Goal: Communication & Community: Share content

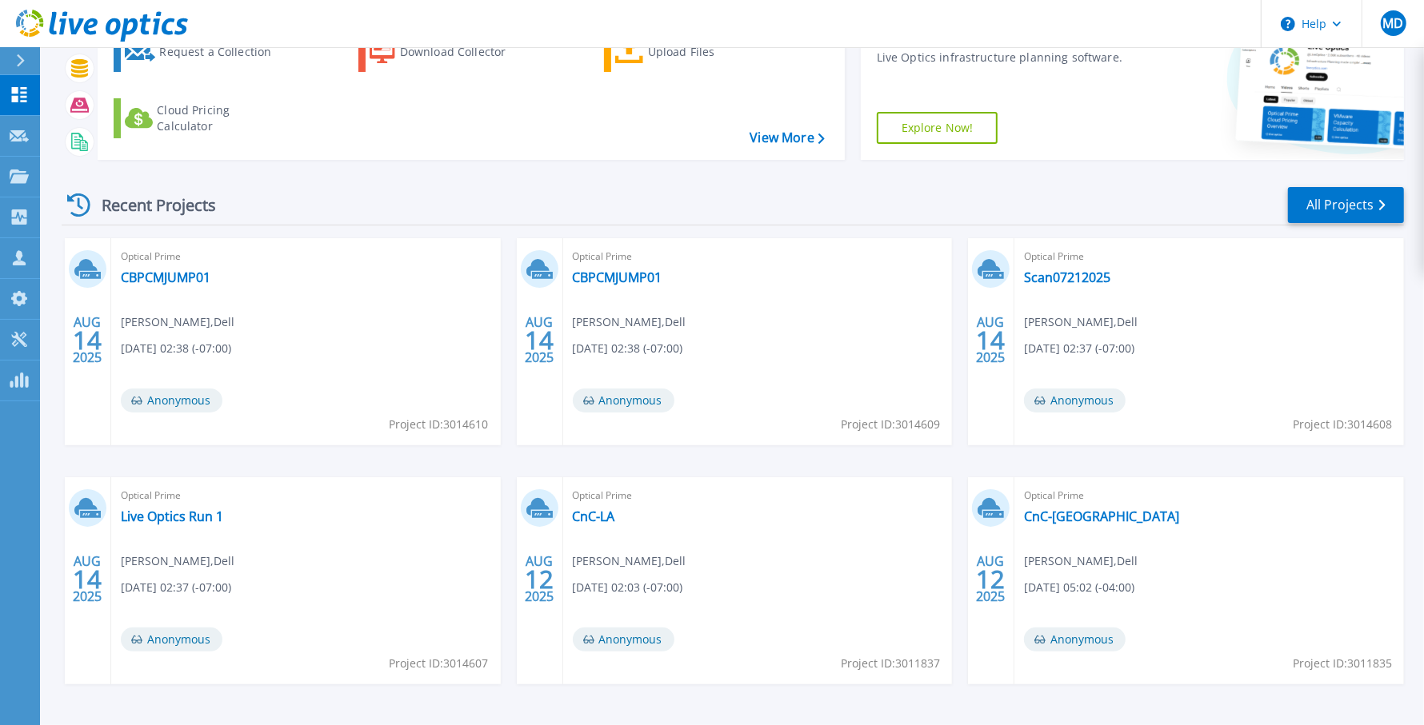
scroll to position [81, 0]
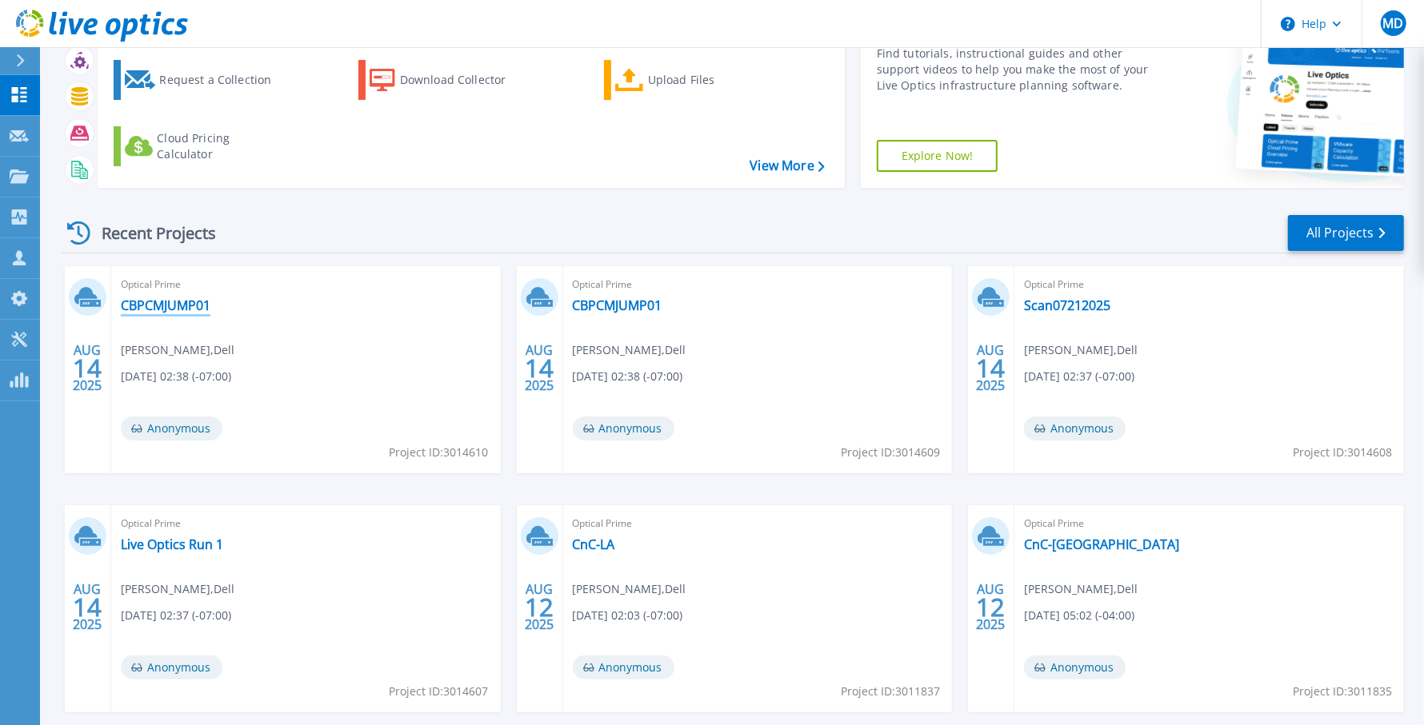
click at [198, 304] on link "CBPCMJUMP01" at bounding box center [166, 306] width 90 height 16
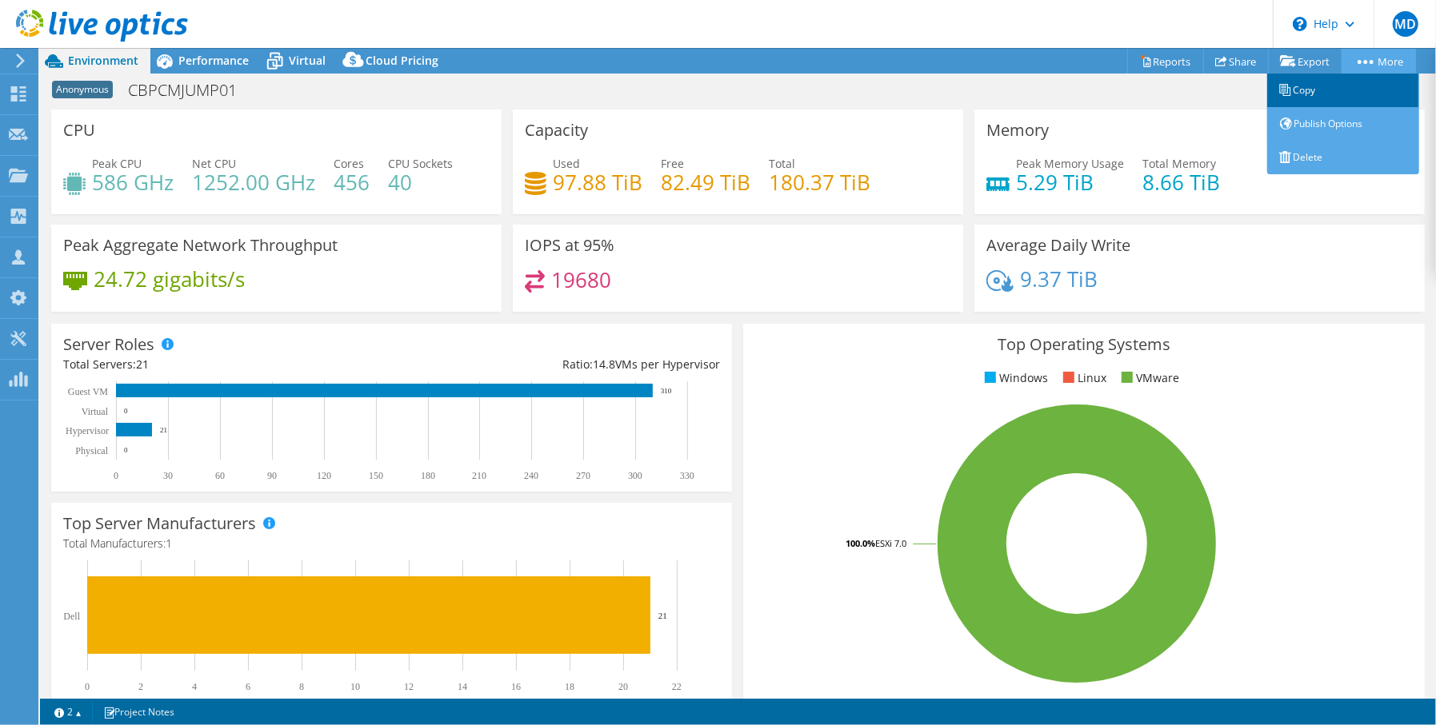
click at [1308, 89] on link "Copy" at bounding box center [1343, 91] width 152 height 34
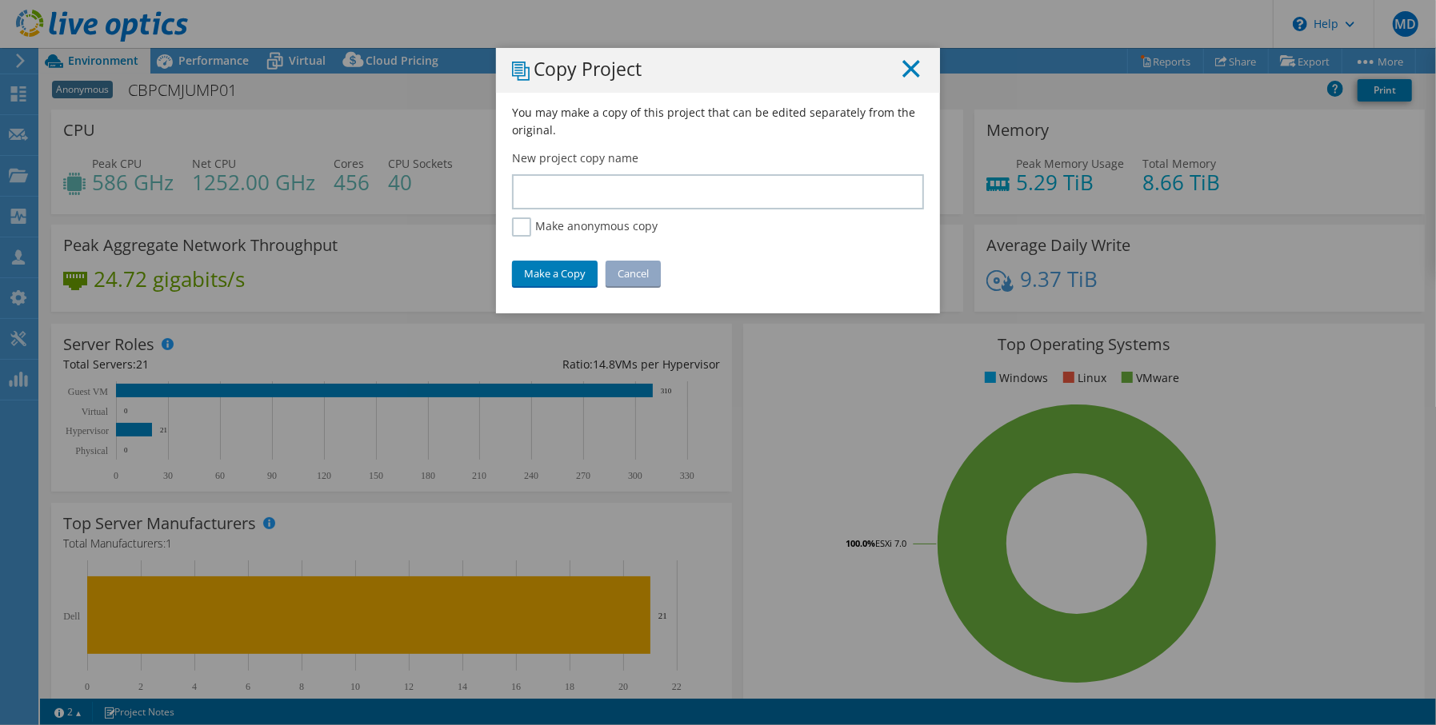
click at [902, 69] on icon at bounding box center [911, 69] width 18 height 18
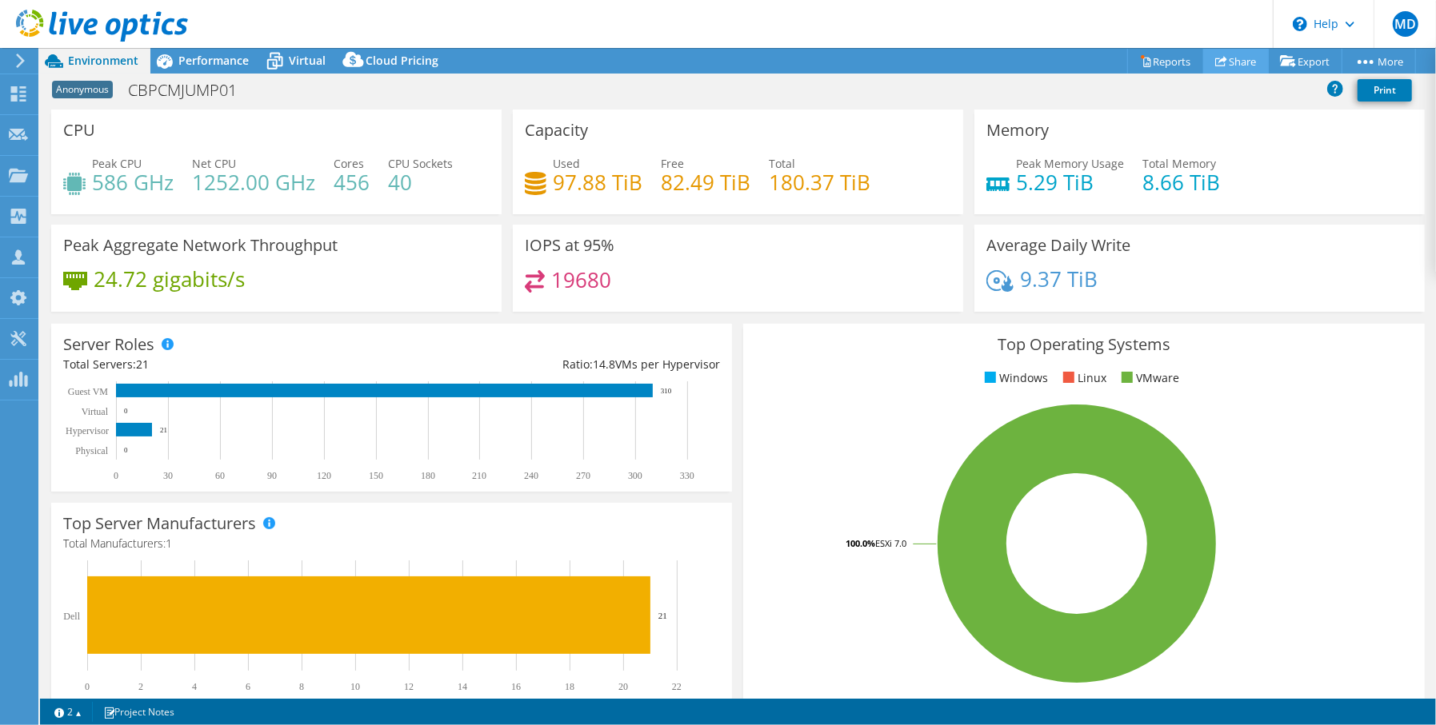
click at [1221, 60] on link "Share" at bounding box center [1236, 61] width 66 height 25
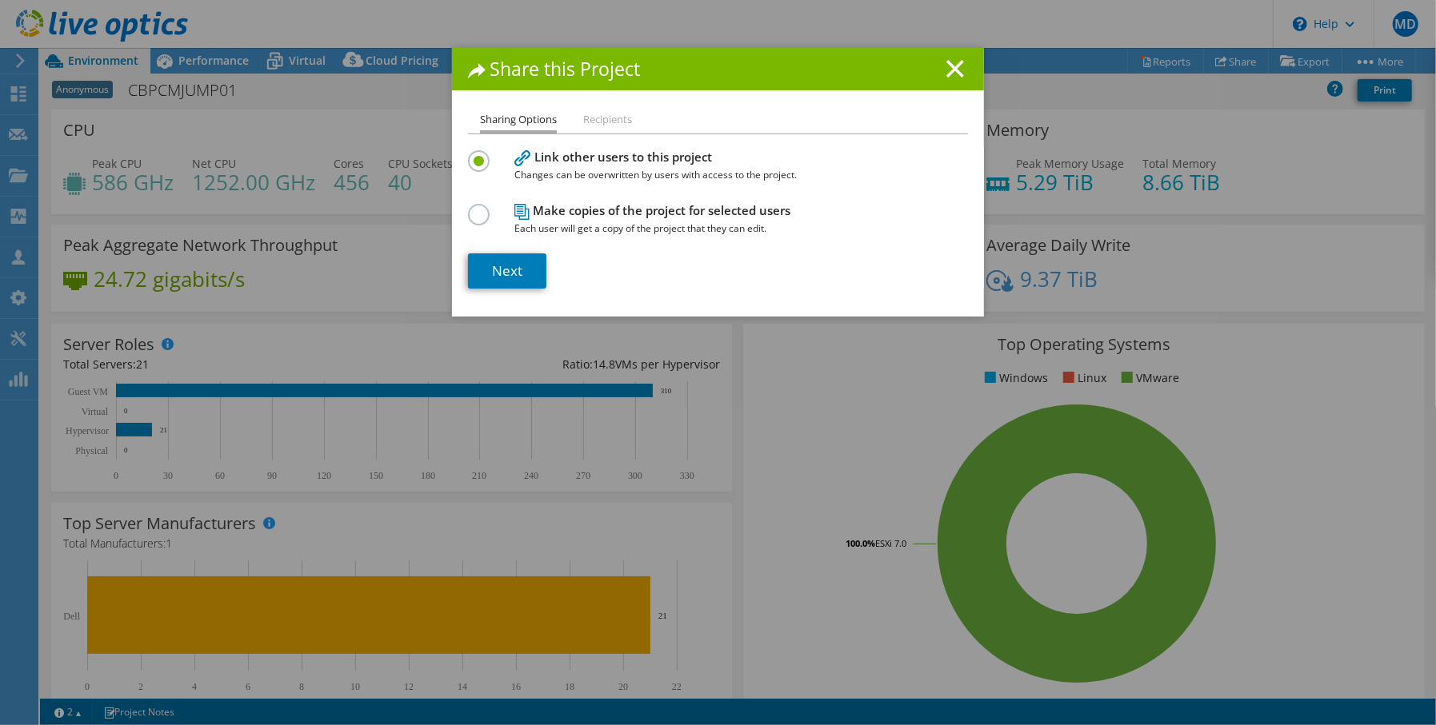
click at [617, 123] on li "Recipients" at bounding box center [607, 120] width 49 height 20
click at [595, 123] on li "Recipients" at bounding box center [607, 120] width 49 height 20
click at [502, 265] on link "Next" at bounding box center [507, 271] width 78 height 35
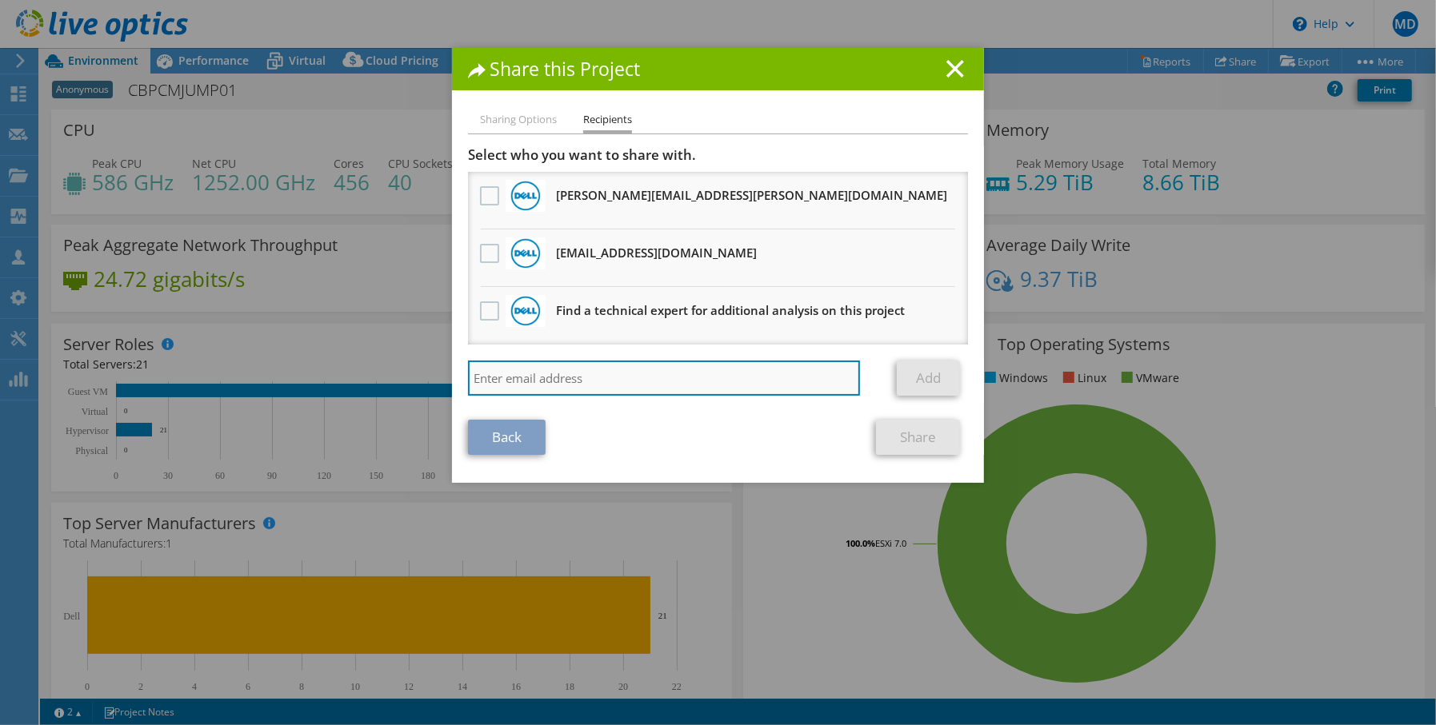
click at [613, 371] on input "search" at bounding box center [664, 378] width 392 height 35
paste input "jason.galindo@tierpoint.com"
type input "jason.galindo@tierpoint.com"
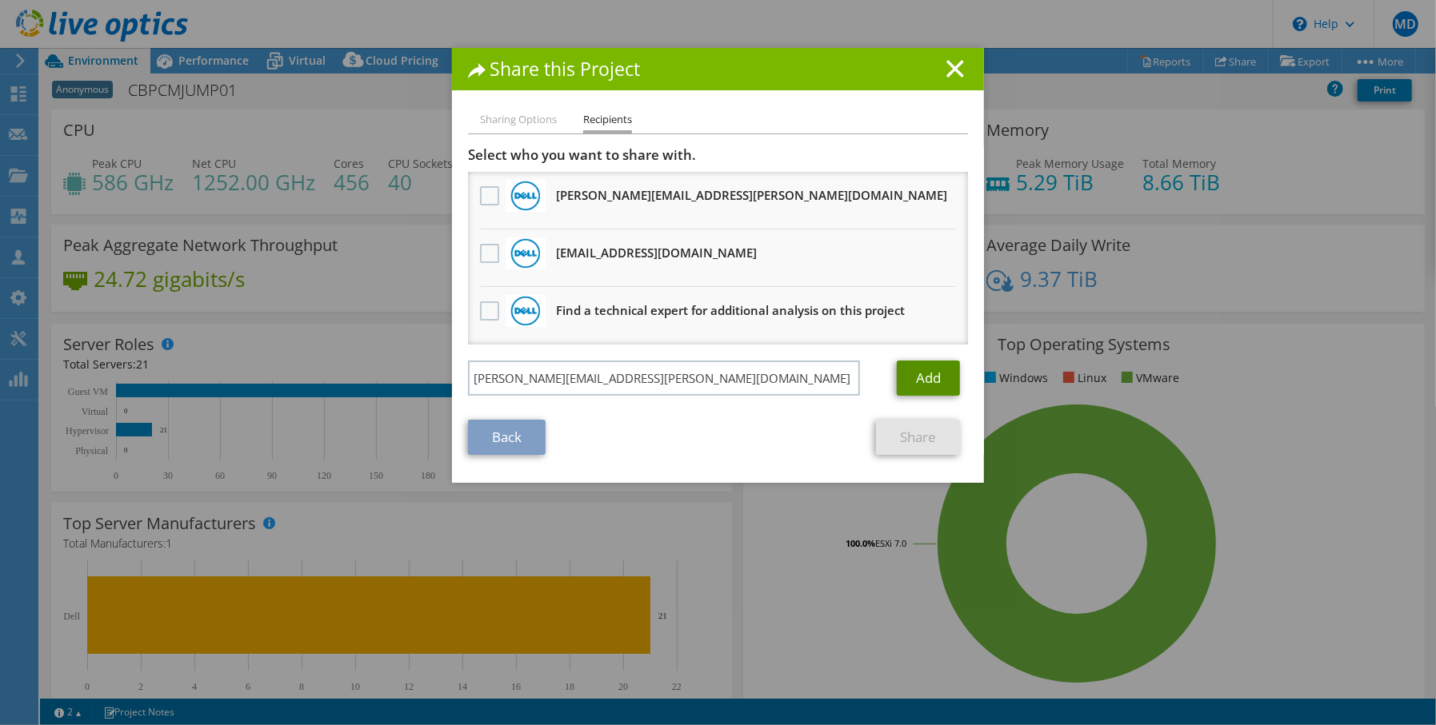
click at [923, 371] on link "Add" at bounding box center [928, 378] width 63 height 35
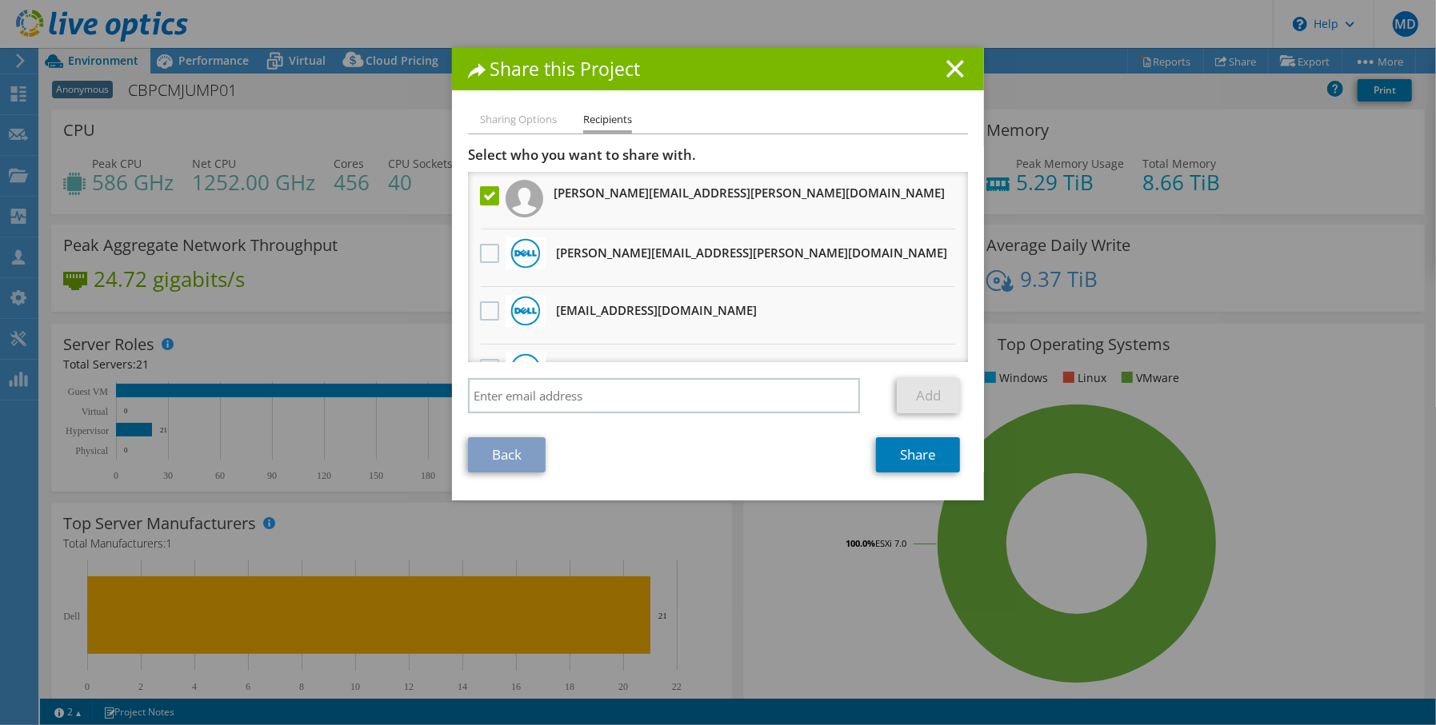
click at [481, 195] on label at bounding box center [491, 195] width 23 height 19
click at [0, 0] on input "checkbox" at bounding box center [0, 0] width 0 height 0
click at [947, 67] on line at bounding box center [955, 69] width 16 height 16
